Goal: Task Accomplishment & Management: Manage account settings

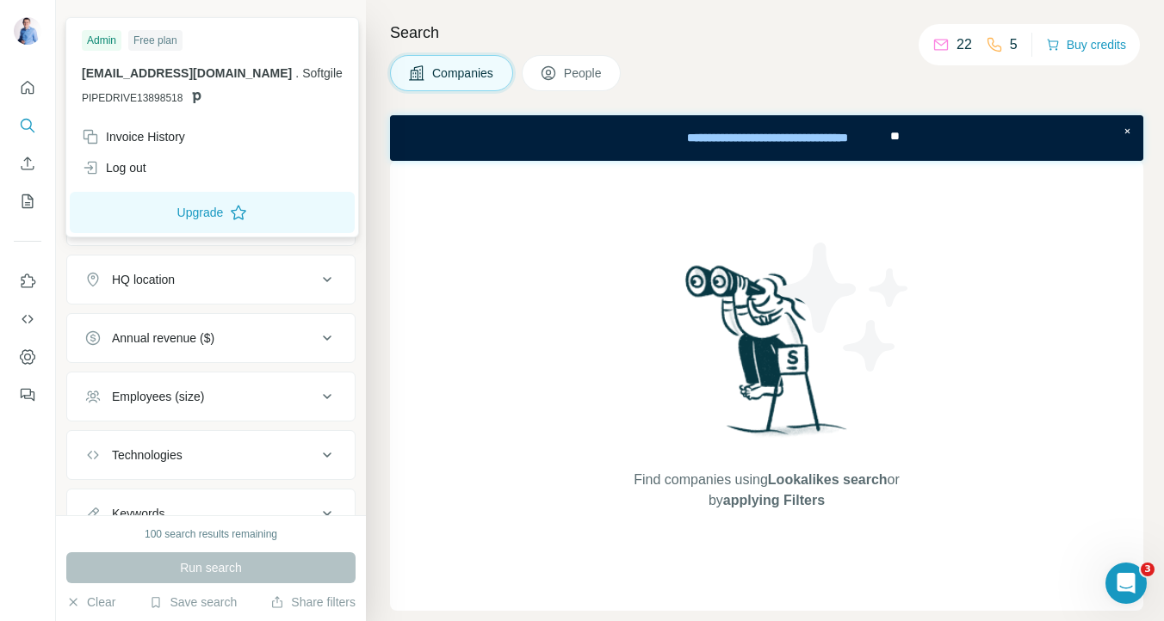
click at [29, 24] on img at bounding box center [28, 31] width 28 height 28
click at [137, 83] on div "[EMAIL_ADDRESS][DOMAIN_NAME] . Softgile PIPEDRIVE13898518" at bounding box center [212, 85] width 261 height 41
click at [211, 71] on span "[EMAIL_ADDRESS][DOMAIN_NAME]" at bounding box center [187, 73] width 210 height 14
click at [28, 83] on icon "Quick start" at bounding box center [28, 87] width 13 height 13
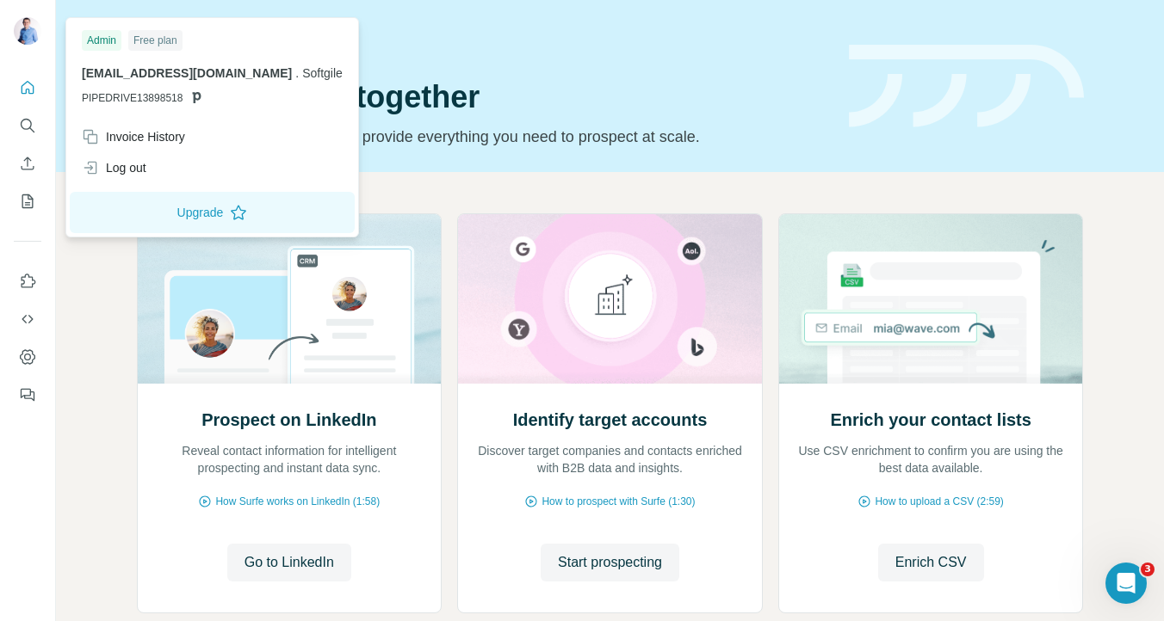
click at [22, 26] on img at bounding box center [28, 31] width 28 height 28
click at [154, 130] on div "Invoice History" at bounding box center [133, 136] width 103 height 17
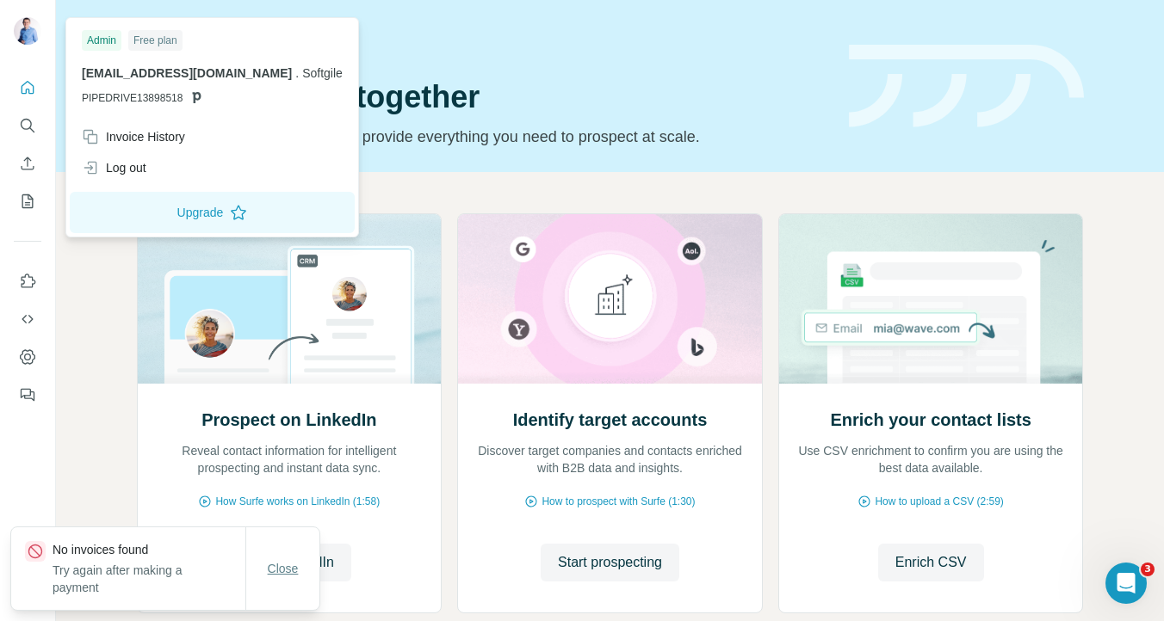
click at [280, 572] on span "Close" at bounding box center [283, 568] width 31 height 17
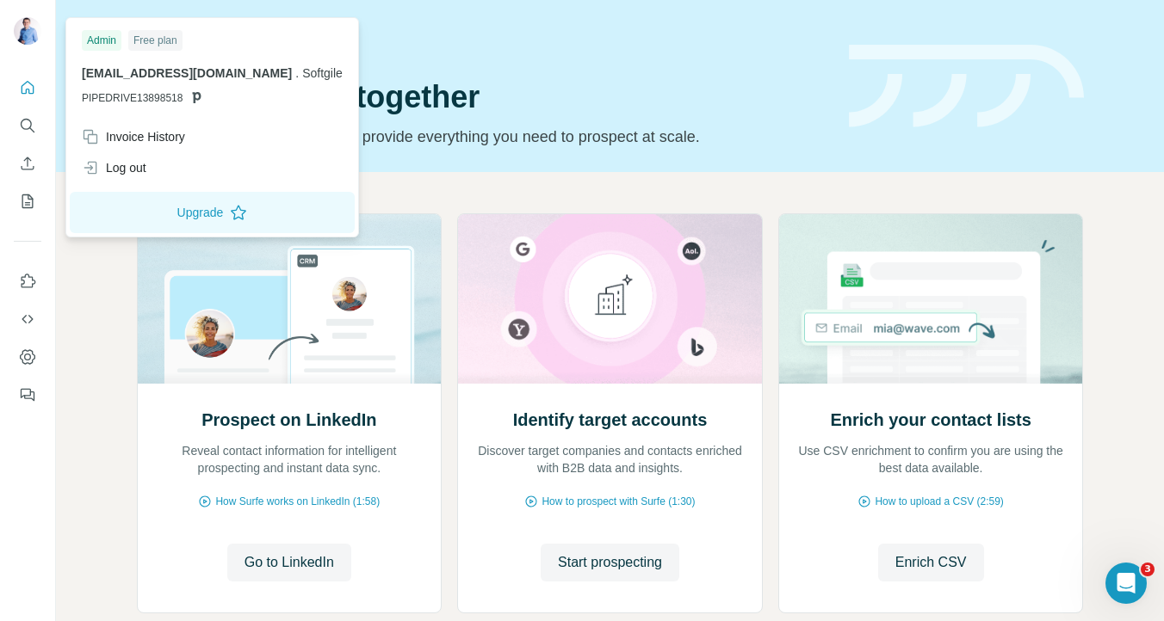
click at [23, 32] on img at bounding box center [28, 31] width 28 height 28
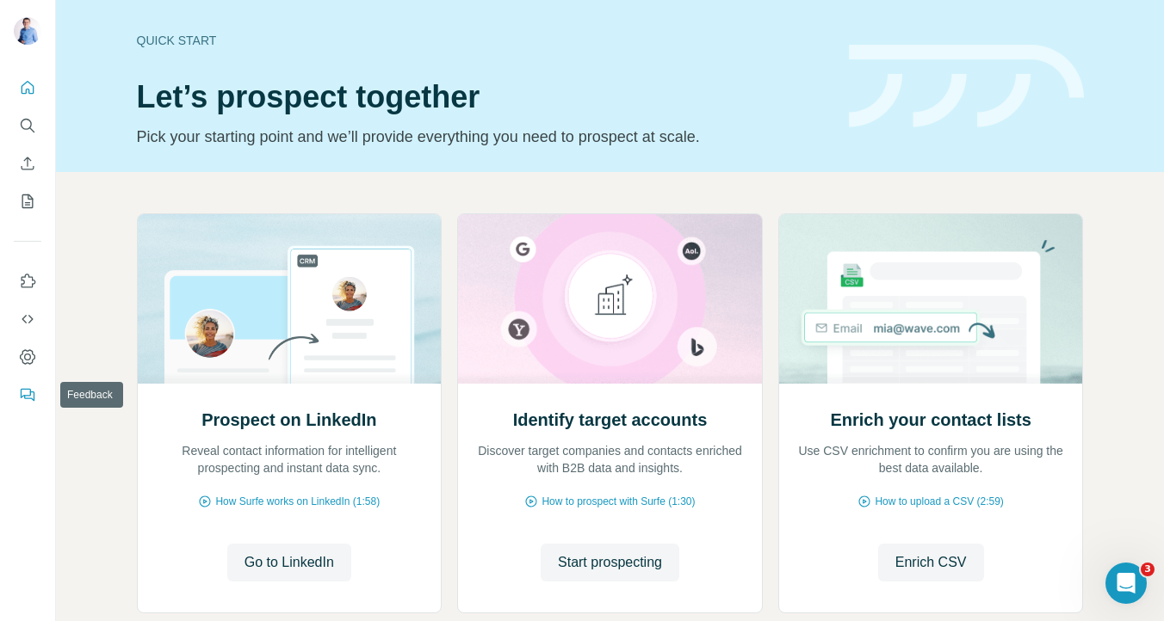
drag, startPoint x: 20, startPoint y: 403, endPoint x: 20, endPoint y: 245, distance: 157.5
click at [20, 368] on nav at bounding box center [28, 338] width 28 height 145
click at [31, 95] on icon "Quick start" at bounding box center [27, 87] width 17 height 17
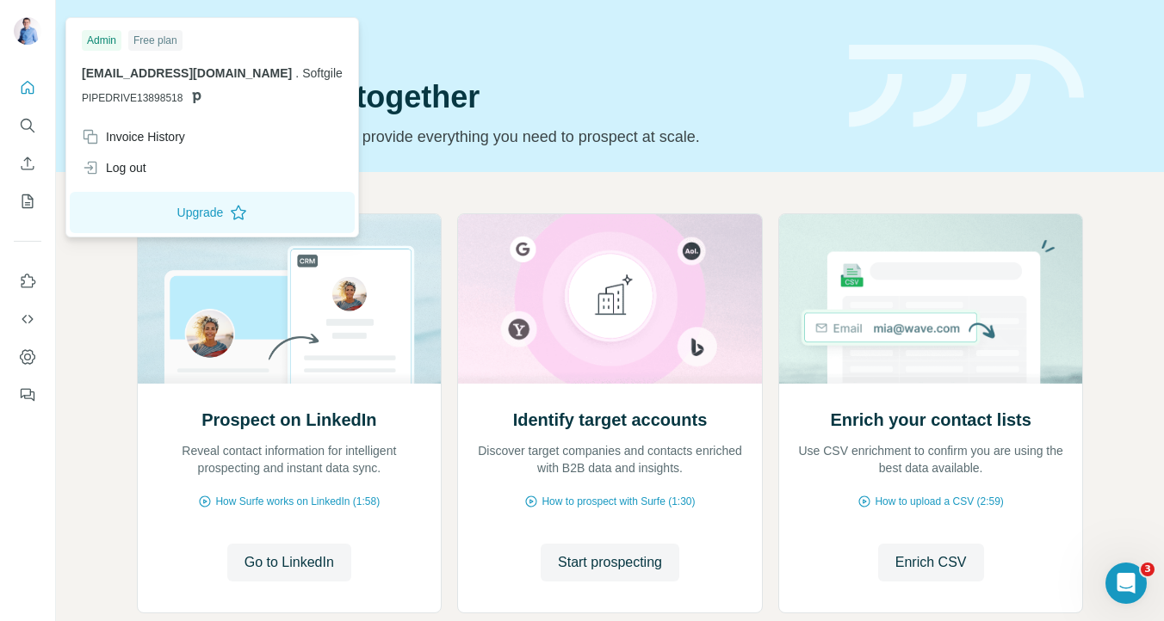
click at [24, 34] on img at bounding box center [28, 31] width 28 height 28
click at [1134, 571] on div "Open Intercom Messenger" at bounding box center [1123, 581] width 57 height 57
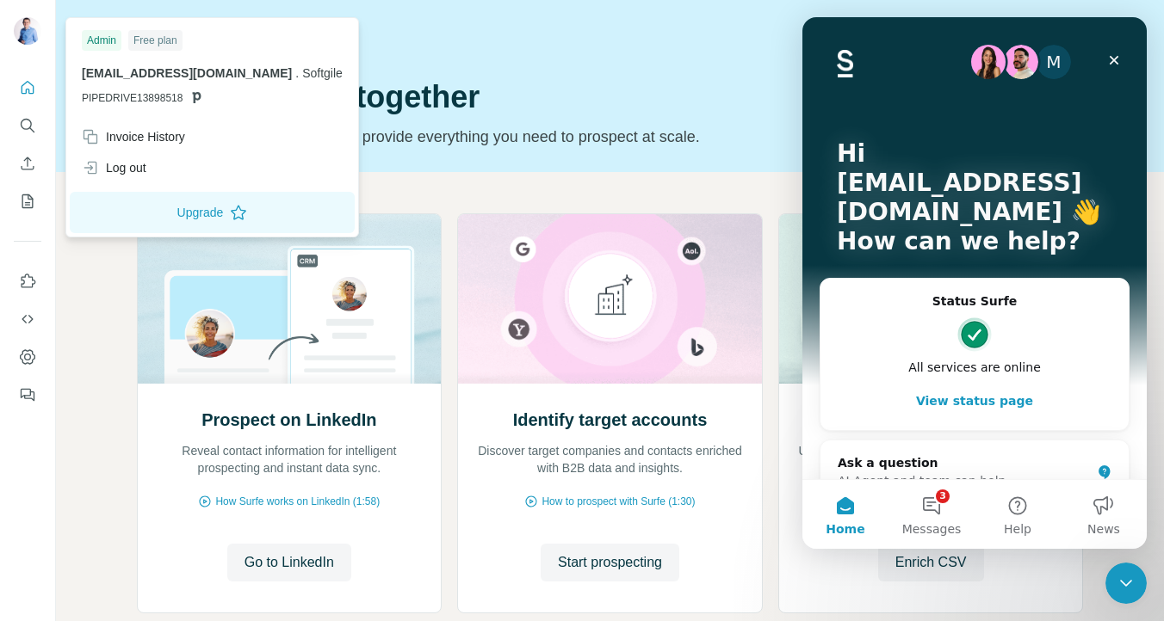
click at [25, 29] on img at bounding box center [28, 31] width 28 height 28
click at [170, 139] on div "Invoice History" at bounding box center [133, 136] width 103 height 17
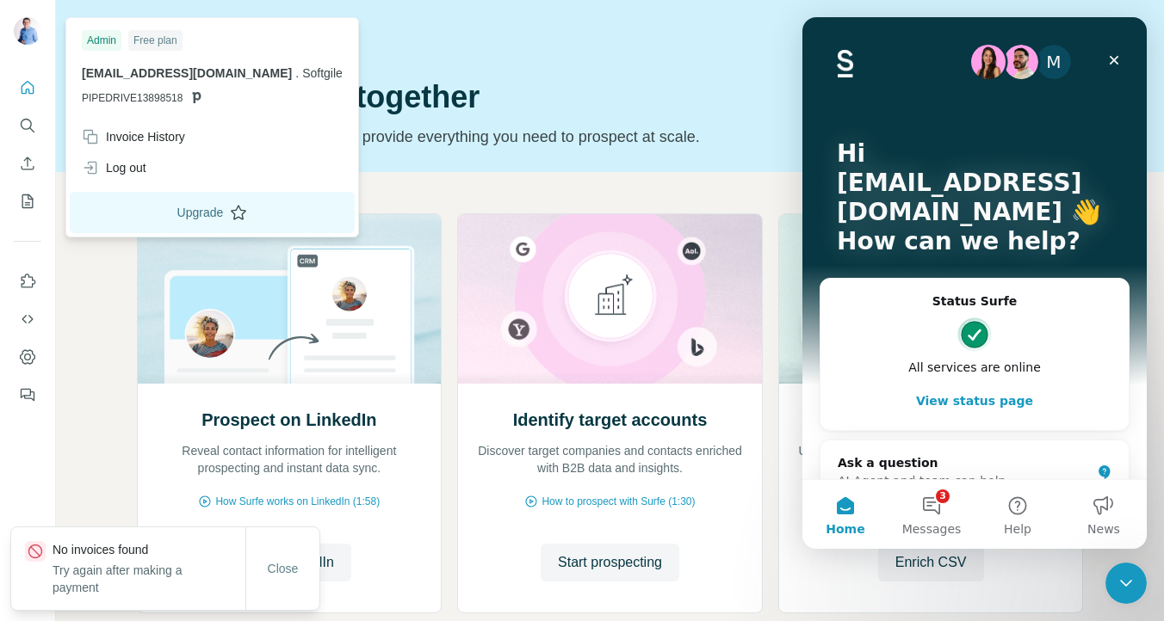
click at [147, 213] on button "Upgrade" at bounding box center [212, 212] width 285 height 41
